Goal: Task Accomplishment & Management: Complete application form

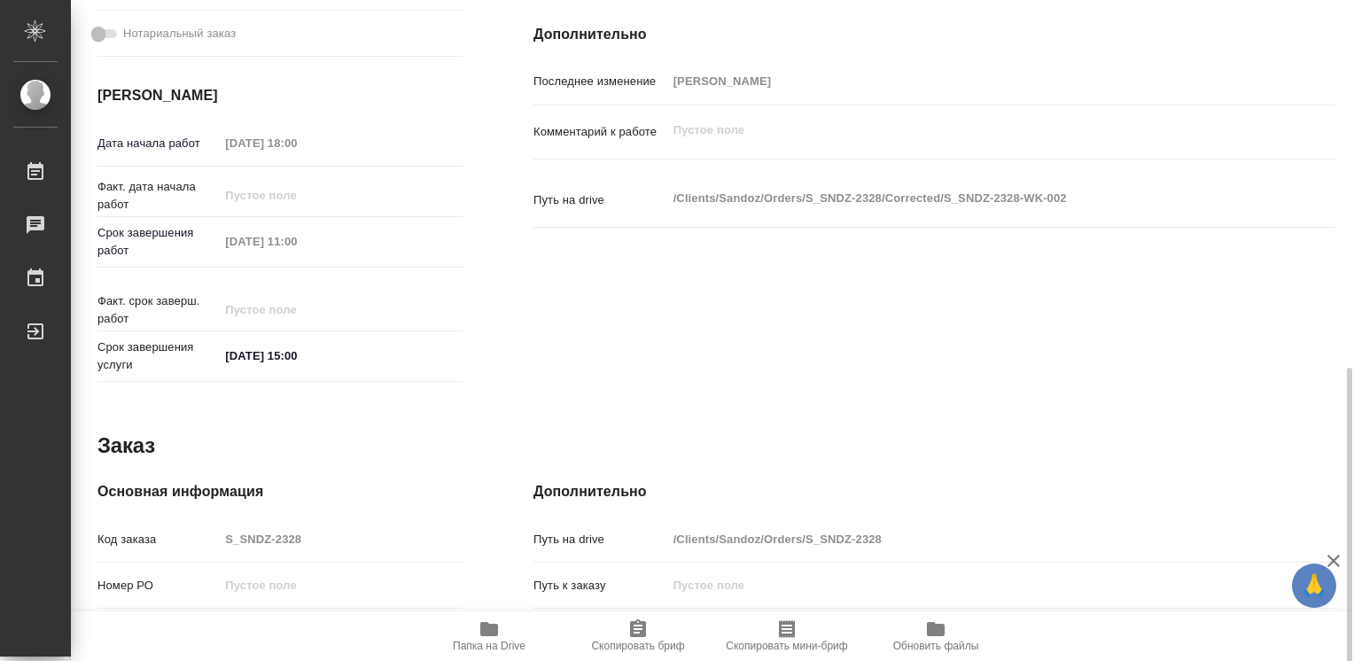
scroll to position [798, 0]
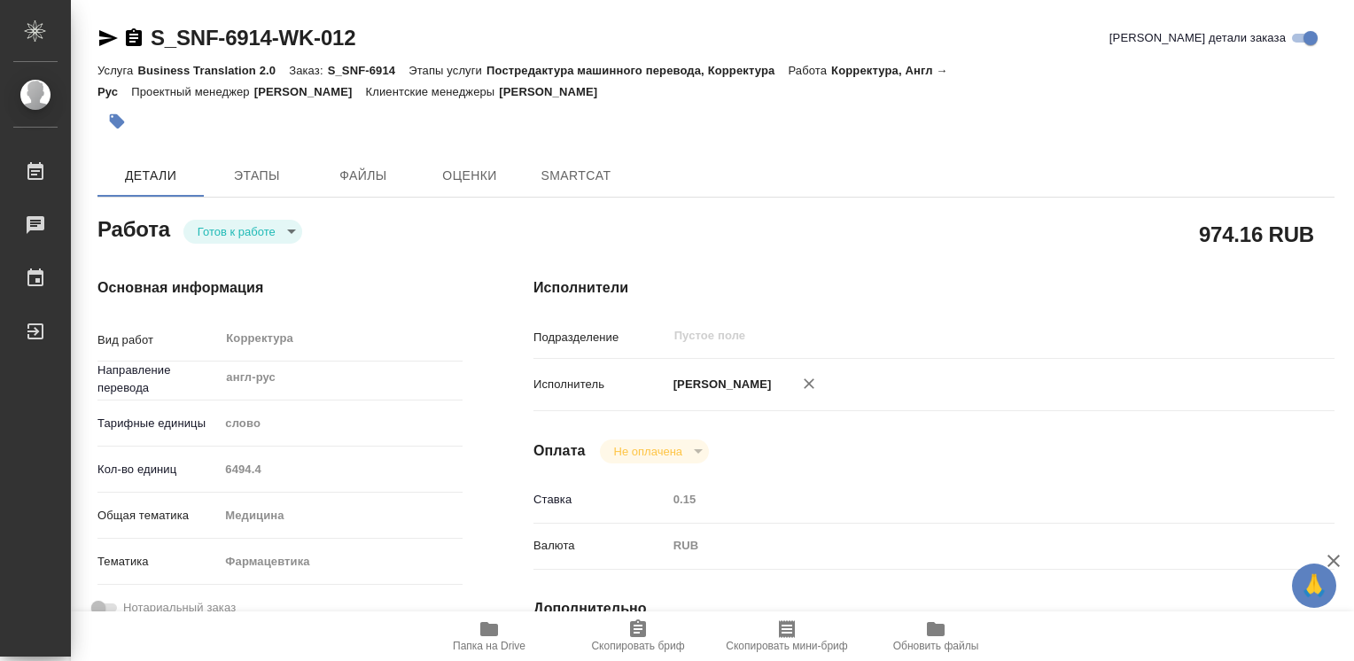
type textarea "x"
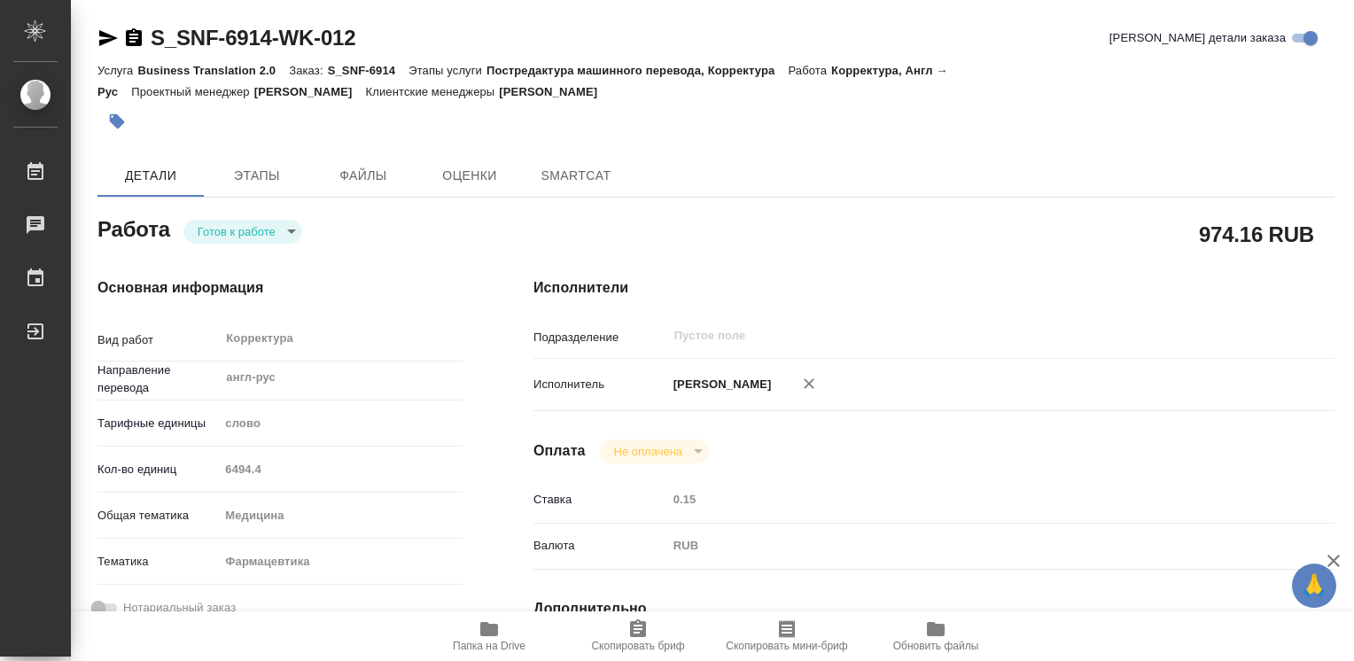
type textarea "x"
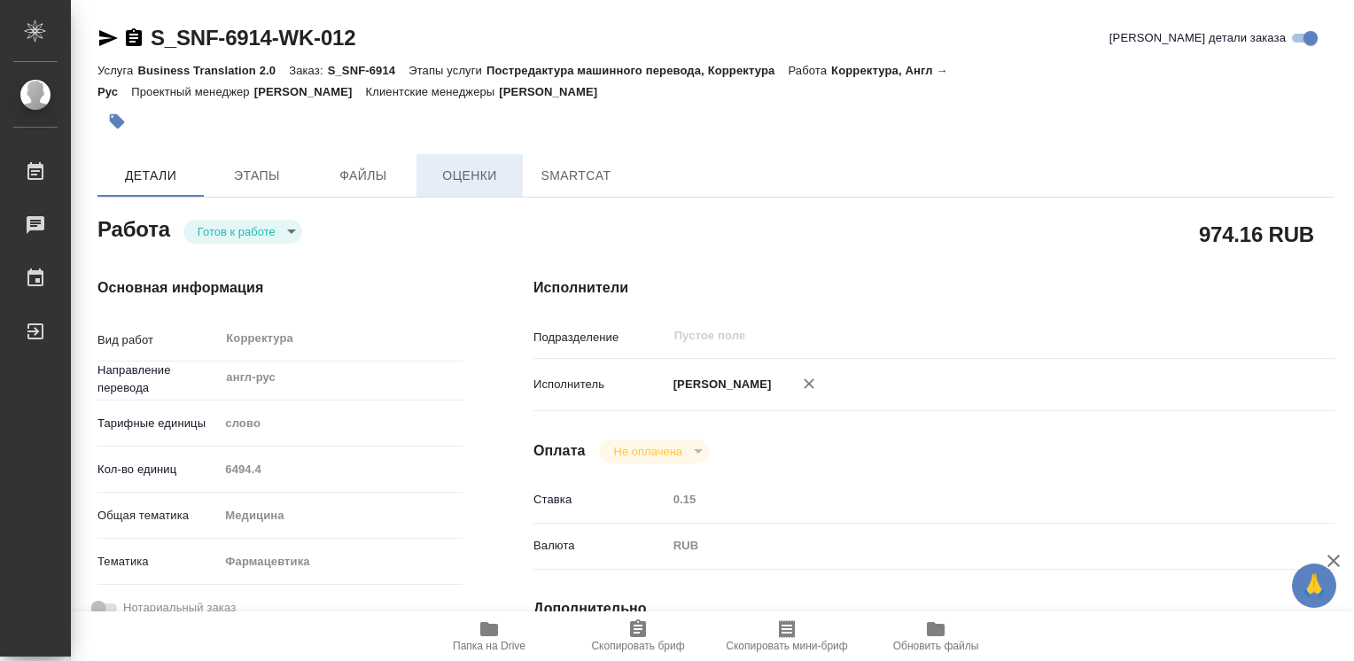
type textarea "x"
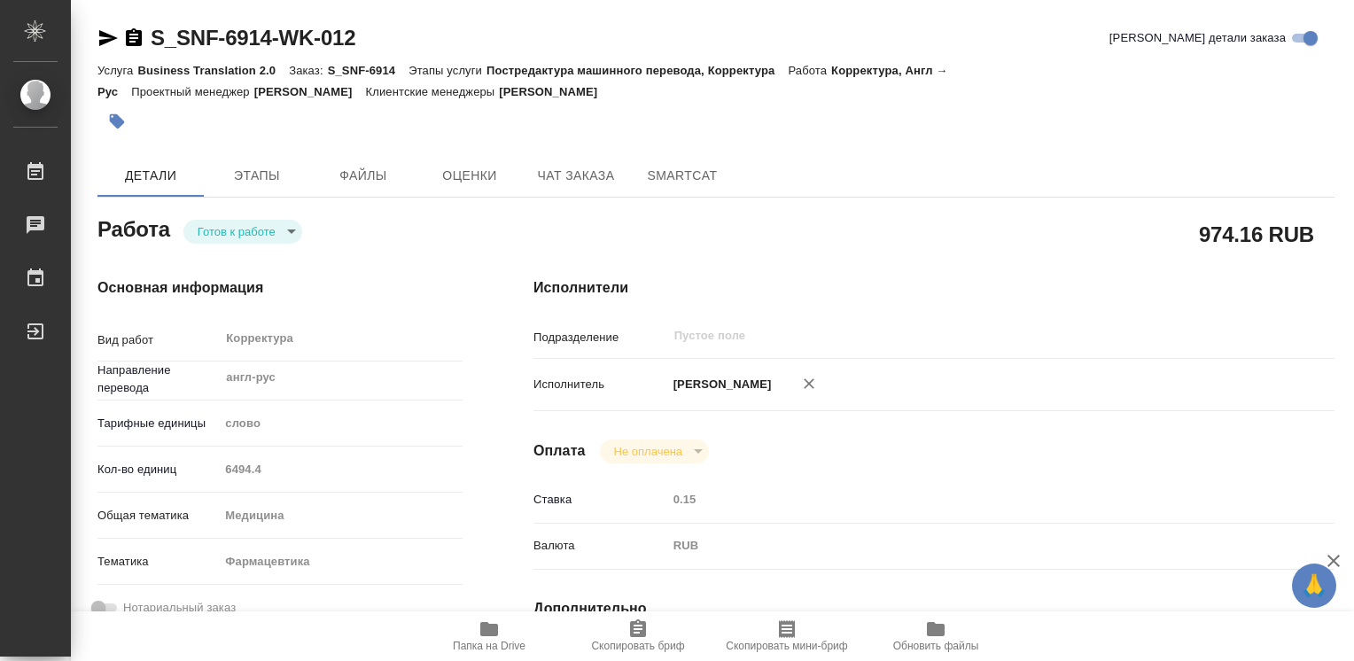
type textarea "x"
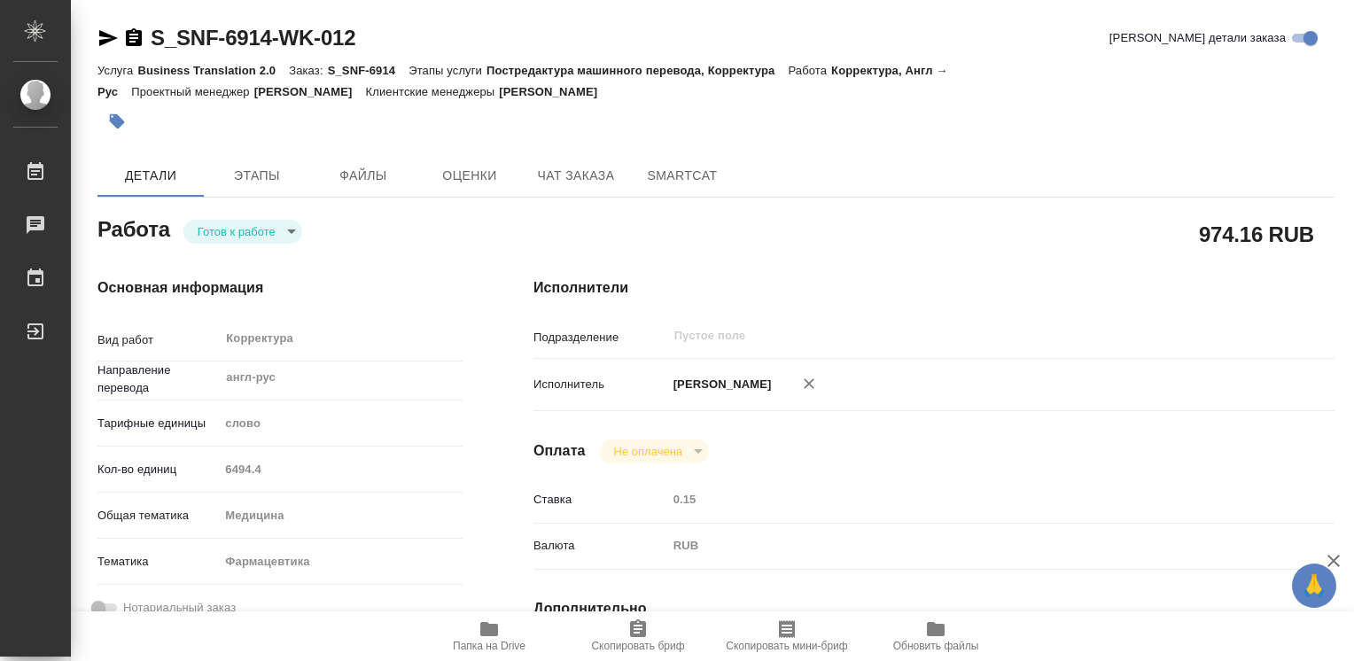
type textarea "x"
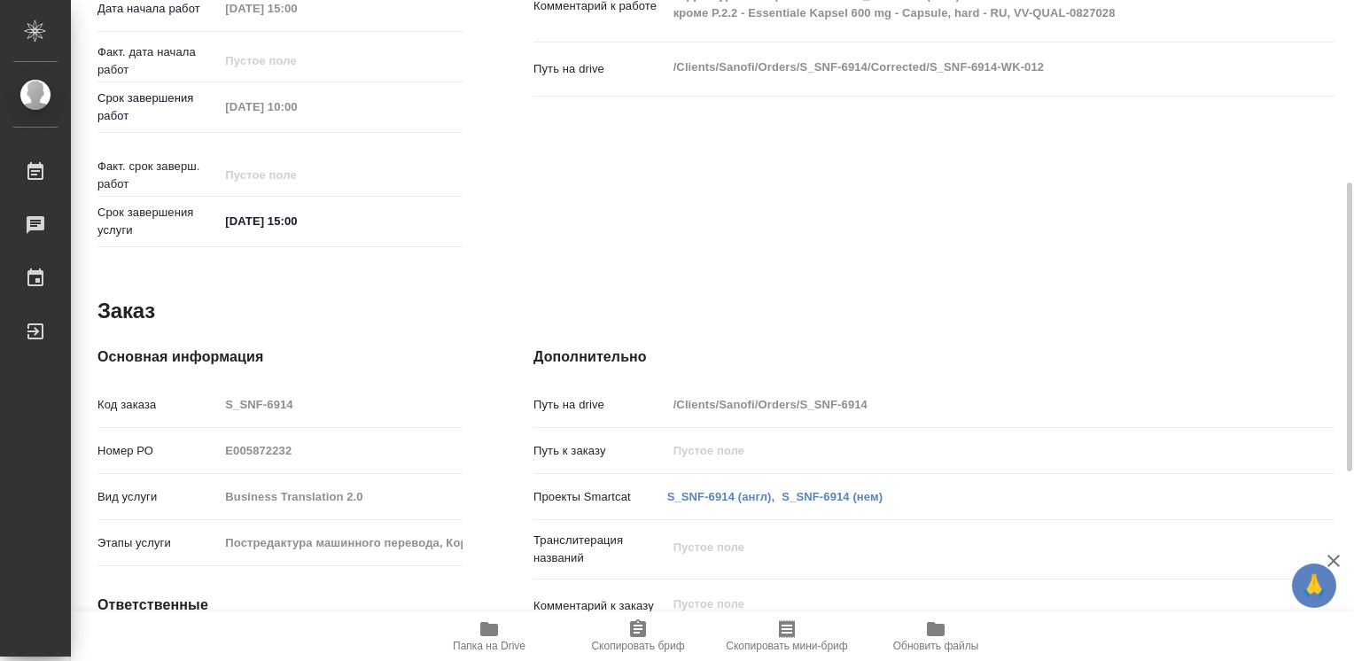
scroll to position [798, 0]
